Goal: Check status

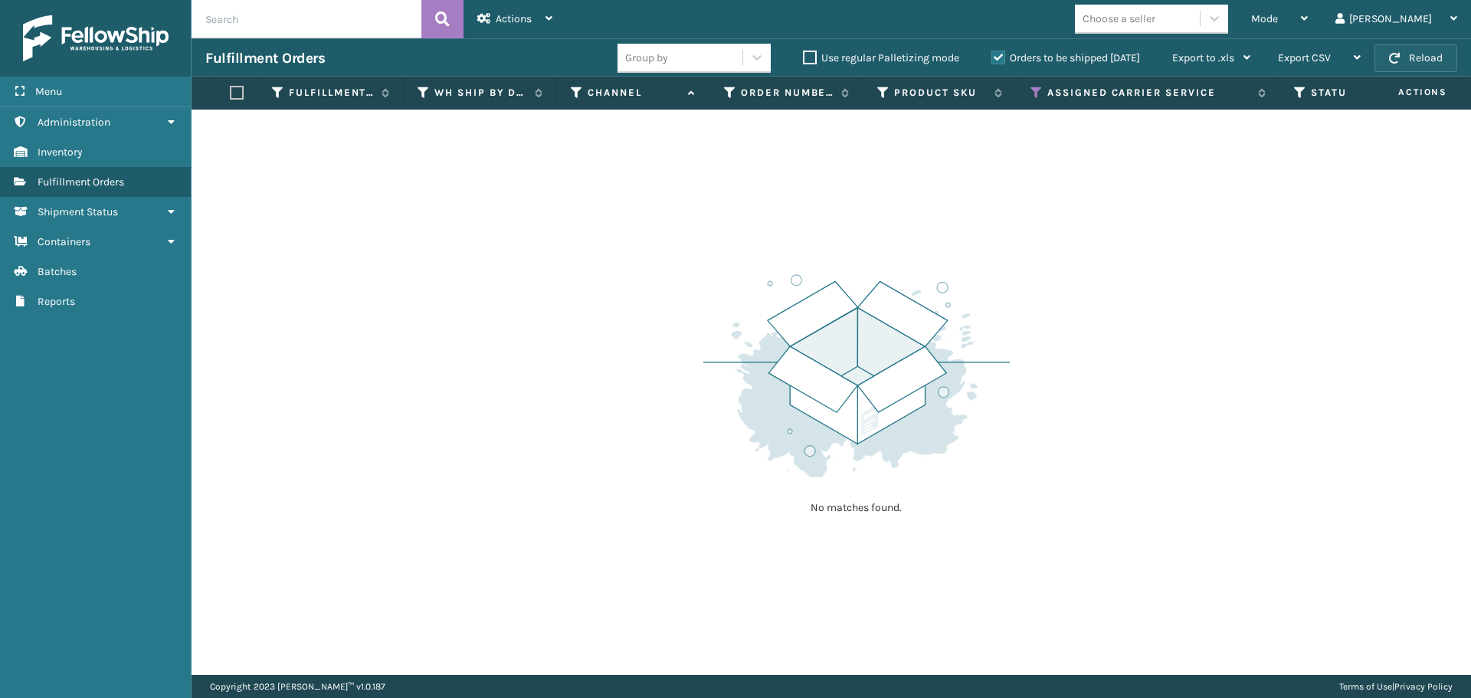
click at [1417, 55] on button "Reload" at bounding box center [1416, 58] width 83 height 28
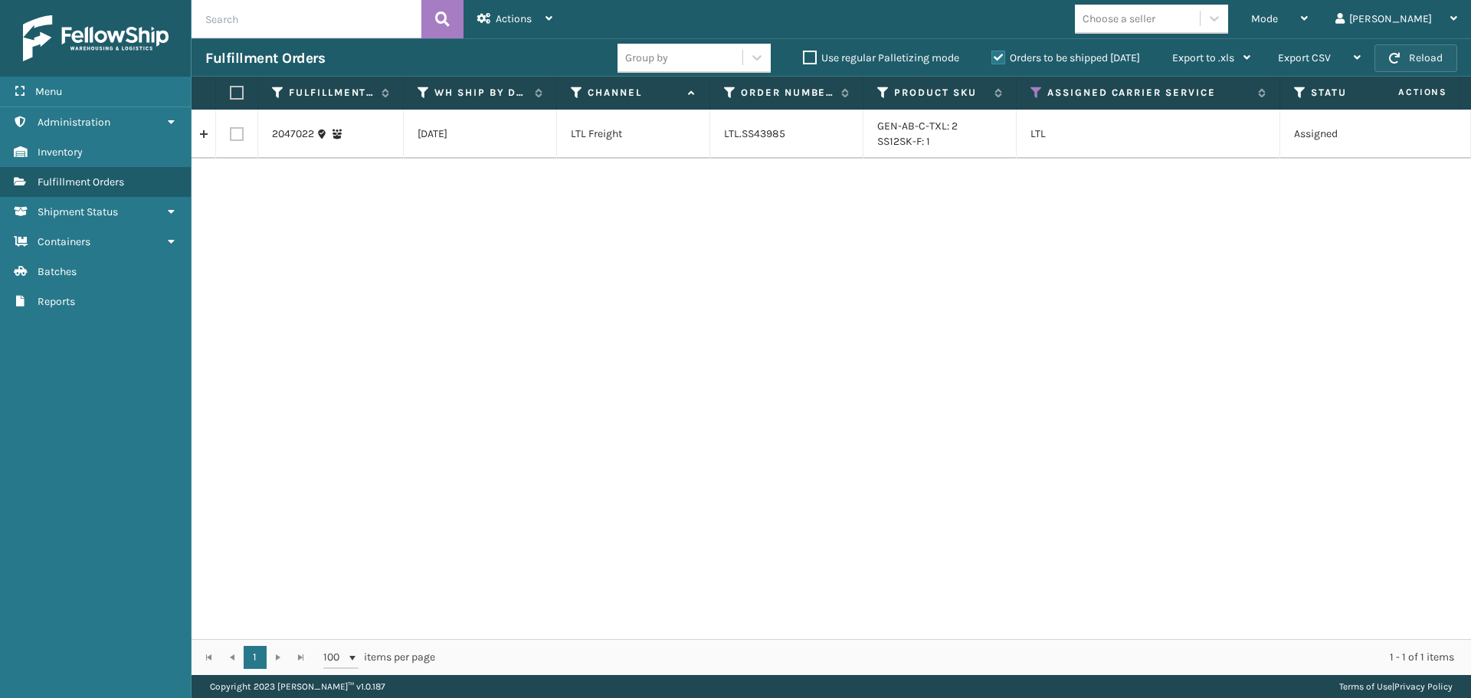
click at [1402, 65] on button "Reload" at bounding box center [1416, 58] width 83 height 28
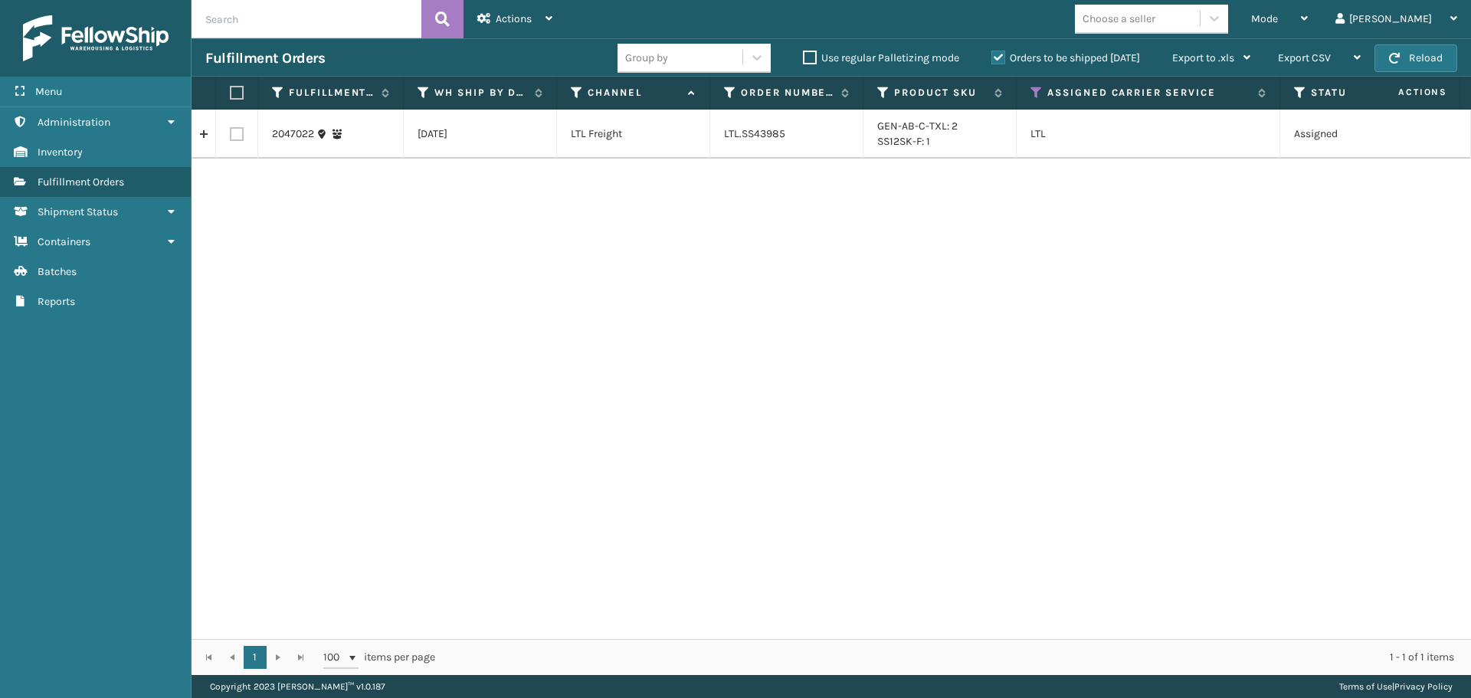
click at [750, 141] on td "LTL.SS43985" at bounding box center [786, 134] width 153 height 49
copy td "SS43985"
click at [1430, 67] on button "Reload" at bounding box center [1416, 58] width 83 height 28
click at [1430, 64] on button "Reload" at bounding box center [1416, 58] width 83 height 28
